Goal: Check status

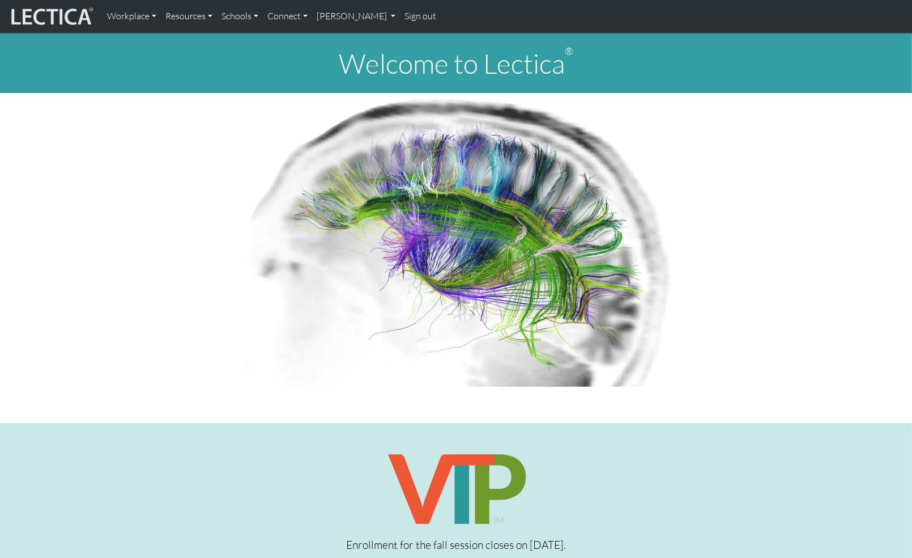
click at [810, 148] on p at bounding box center [456, 240] width 734 height 294
click at [58, 18] on img at bounding box center [50, 17] width 85 height 22
click at [356, 22] on link "[PERSON_NAME]" at bounding box center [356, 17] width 88 height 24
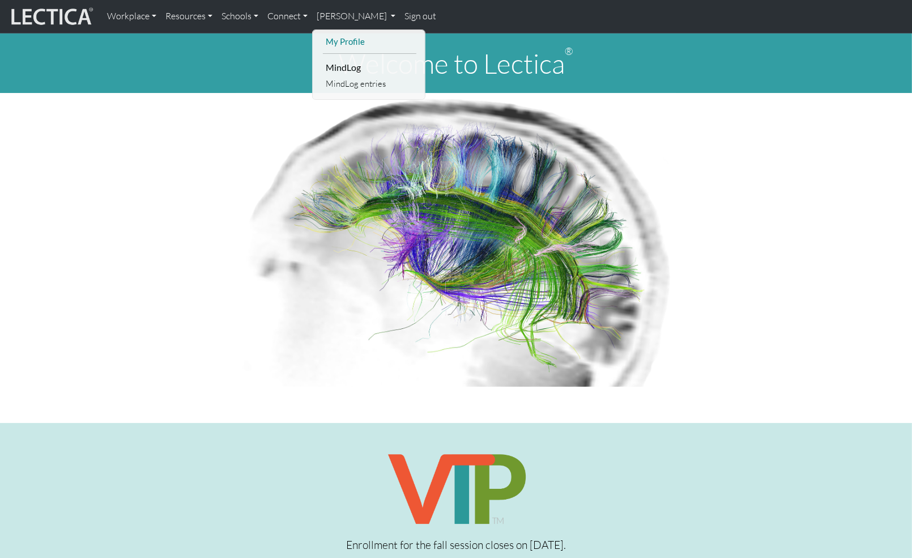
click at [349, 39] on link "My Profile" at bounding box center [369, 42] width 93 height 14
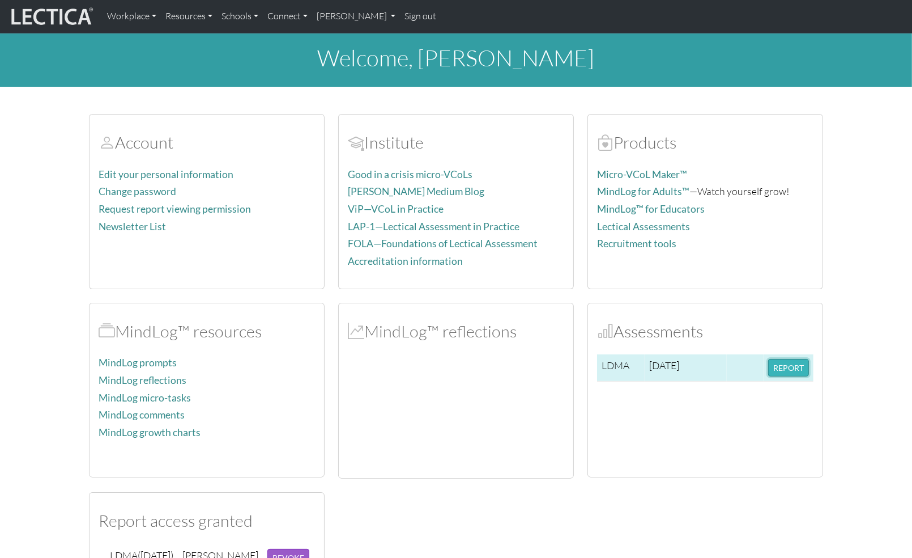
click at [787, 369] on button "REPORT" at bounding box center [788, 368] width 41 height 18
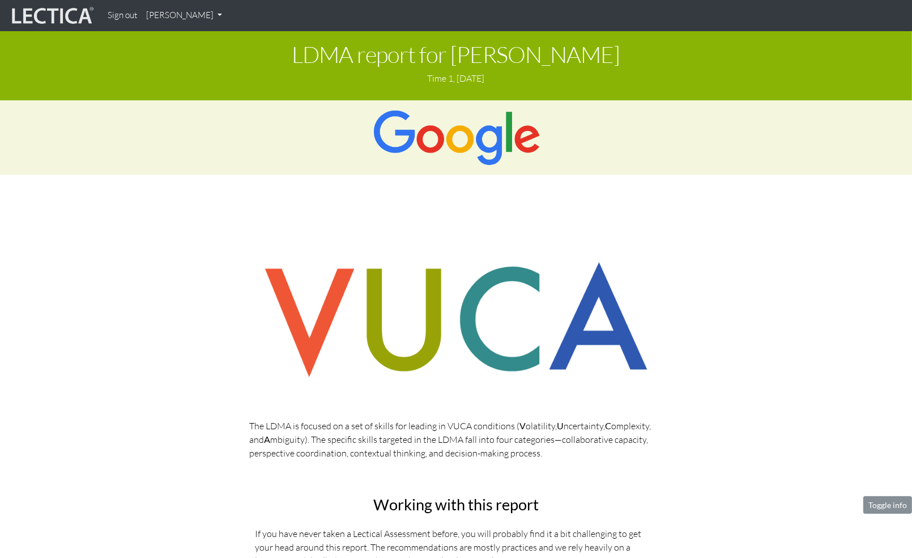
click at [725, 407] on div "The LDMA is focused on a set of skills for leading in VUCA conditions ( V olati…" at bounding box center [456, 358] width 646 height 221
click at [566, 413] on div "The LDMA is focused on a set of skills for leading in VUCA conditions ( V olati…" at bounding box center [456, 354] width 414 height 212
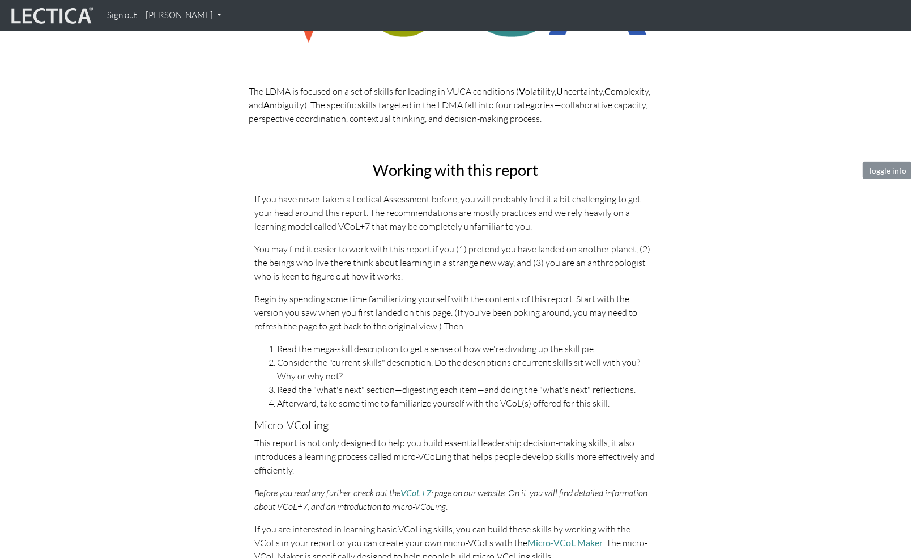
scroll to position [334, 1]
click at [655, 126] on div "The LDMA is focused on a set of skills for leading in VUCA conditions ( V olati…" at bounding box center [455, 23] width 431 height 221
